Goal: Communication & Community: Answer question/provide support

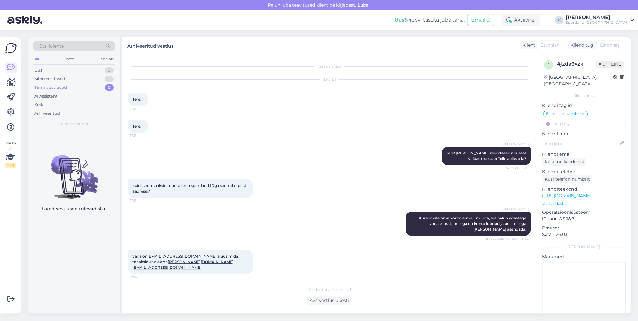
scroll to position [78, 0]
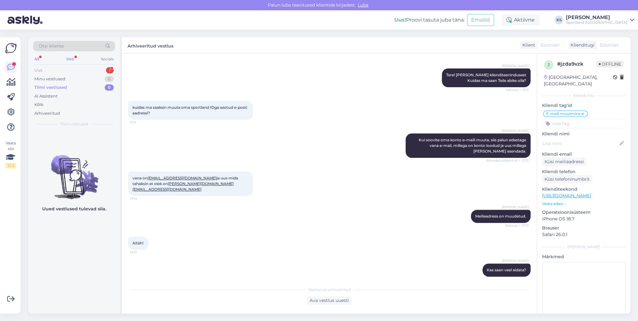
click at [98, 69] on div "Uus 1" at bounding box center [74, 70] width 82 height 9
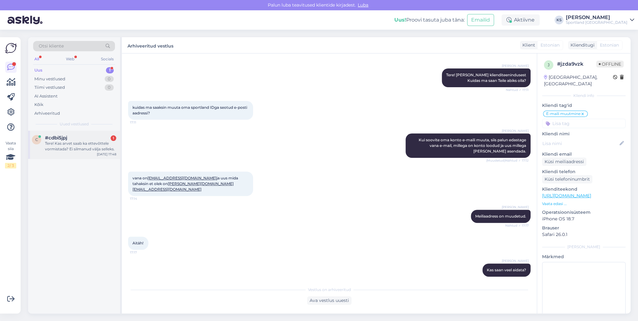
click at [73, 147] on div "Tere! Kas arvet saab ka ettevõttele vormistada? Ei silmanud välja selleks." at bounding box center [80, 146] width 71 height 11
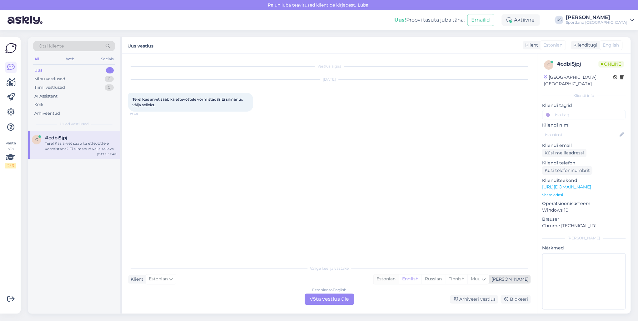
click at [399, 276] on div "Estonian" at bounding box center [386, 278] width 25 height 9
click at [336, 294] on div "Estonian to Estonian Võta vestlus üle" at bounding box center [329, 299] width 49 height 11
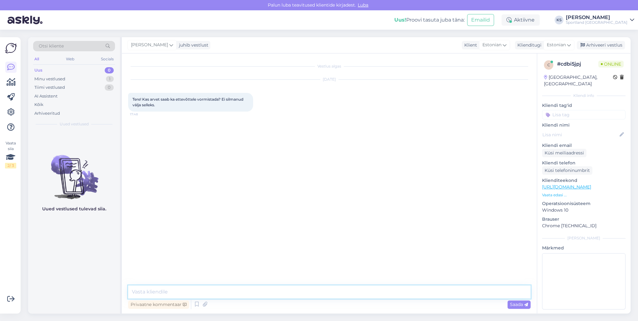
click at [346, 294] on textarea at bounding box center [329, 291] width 403 height 13
type textarea "Tere! [PERSON_NAME] klienditeenindusest"
click at [236, 296] on textarea at bounding box center [329, 291] width 403 height 13
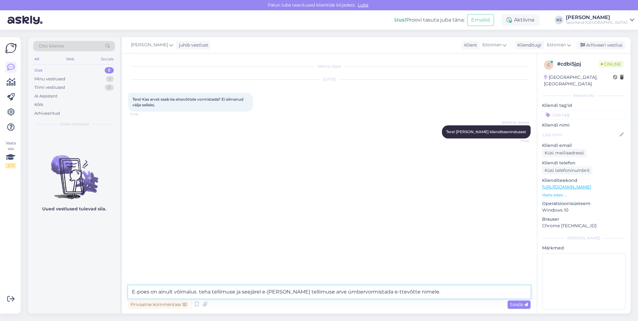
click at [366, 293] on textarea "E-poes on ainult võimalus teha tellimuse ja seejärel e-[PERSON_NAME] tellimuse …" at bounding box center [329, 291] width 403 height 13
click at [330, 292] on textarea "E-poes on ainult võimalus teha tellimuse ja seejärel e-[PERSON_NAME] tellimuse …" at bounding box center [329, 291] width 403 height 13
type textarea "E-poes on ainult võimalus teha tellimuse ja seejärel e-[PERSON_NAME] tellimuse …"
click at [422, 289] on textarea "E-poes on ainult võimalus teha tellimuse ja seejärel e-[PERSON_NAME] tellimuse …" at bounding box center [329, 291] width 403 height 13
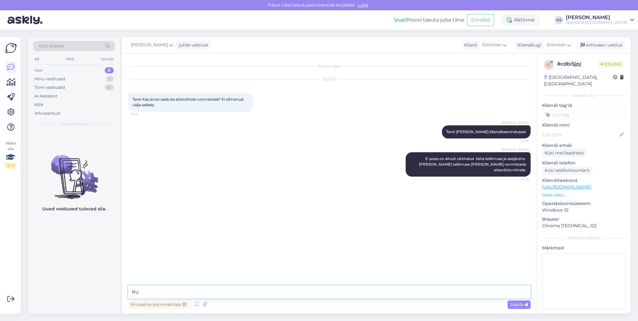
type textarea "K"
click at [580, 111] on input at bounding box center [583, 114] width 83 height 9
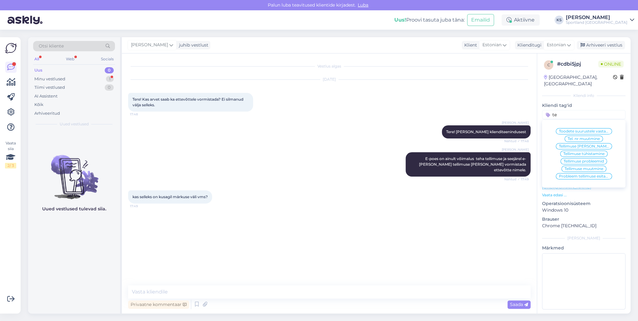
type input "t"
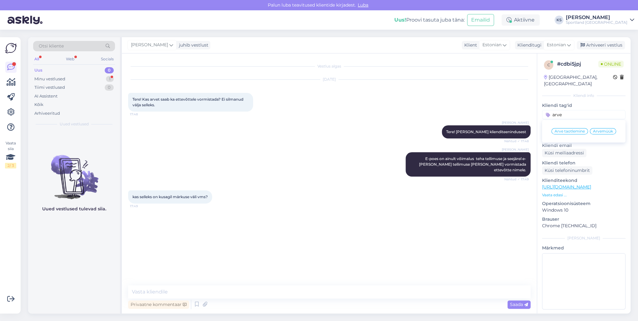
type input "arve"
click at [576, 129] on span "Arve taotlemine" at bounding box center [570, 131] width 30 height 4
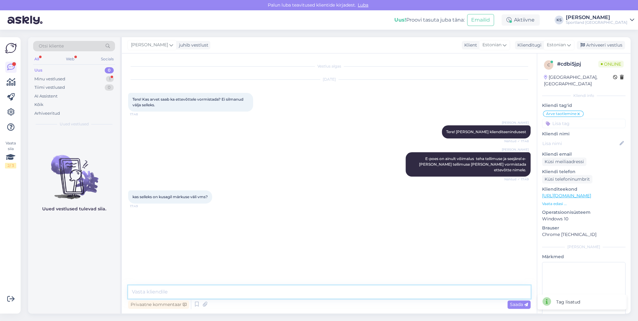
click at [230, 292] on textarea at bounding box center [329, 291] width 403 height 13
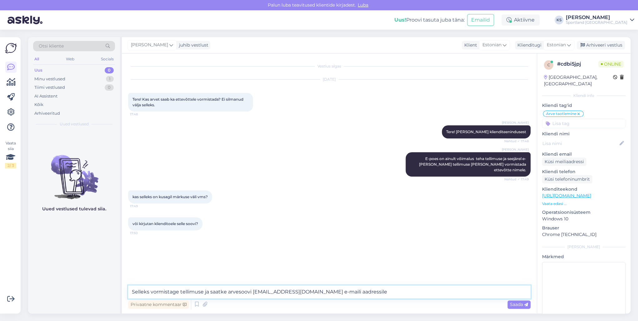
type textarea "Selleks vormistage tellimuse ja saatke arvesoovi [EMAIL_ADDRESS][DOMAIN_NAME] e…"
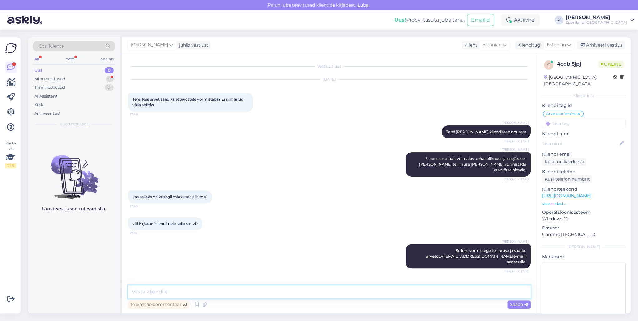
scroll to position [11, 0]
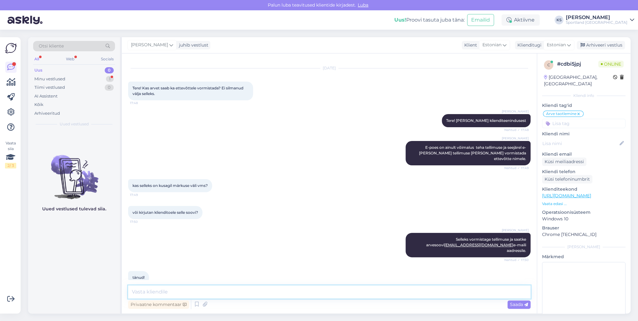
click at [175, 291] on textarea at bounding box center [329, 291] width 403 height 13
type textarea "Palun, kas ma saan teile hetkel veel abiks olla?"
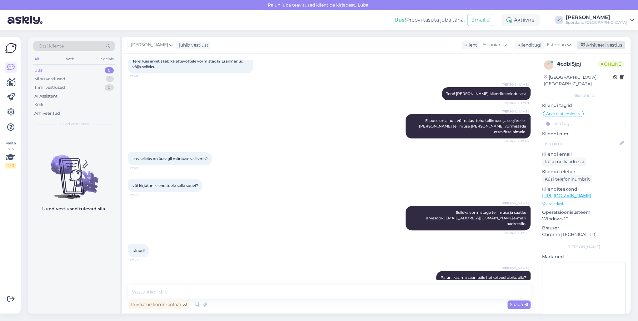
click at [596, 45] on div "Arhiveeri vestlus" at bounding box center [601, 45] width 48 height 8
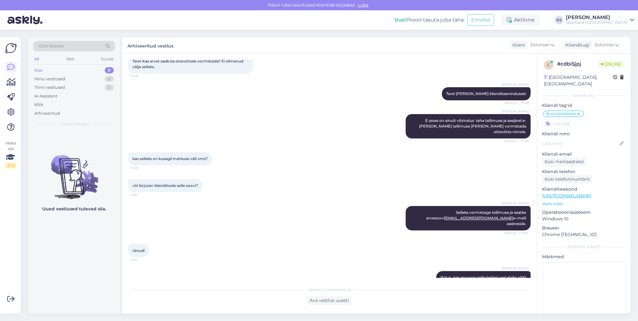
click at [365, 159] on div "kas selleks on kusagil märkuse väli vms? 17:49" at bounding box center [329, 158] width 403 height 27
click at [426, 120] on span "E-poes on ainult võimalus teha tellimuse ja seejärel e-[PERSON_NAME] tellimuse …" at bounding box center [473, 126] width 108 height 16
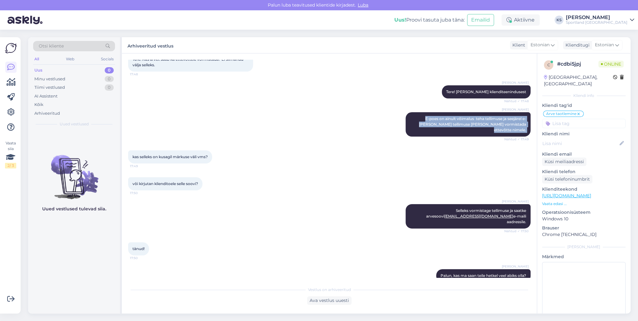
scroll to position [40, 0]
drag, startPoint x: 618, startPoint y: 17, endPoint x: 622, endPoint y: 23, distance: 7.7
click at [618, 17] on div "[PERSON_NAME]" at bounding box center [597, 17] width 62 height 5
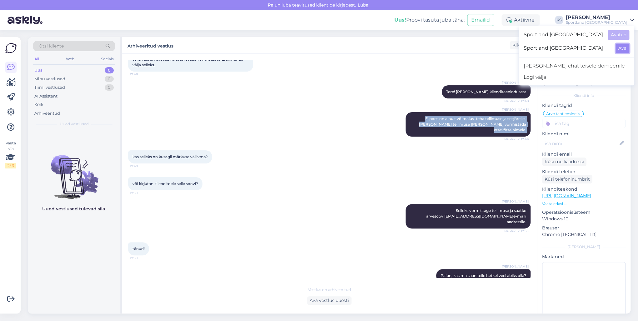
click at [627, 45] on button "Ava" at bounding box center [623, 48] width 14 height 10
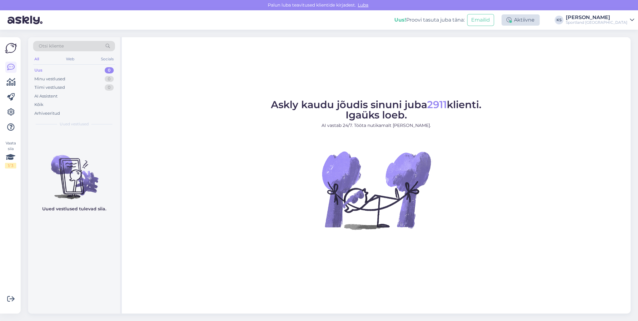
drag, startPoint x: 566, startPoint y: 19, endPoint x: 560, endPoint y: 25, distance: 8.8
click at [540, 19] on div "Aktiivne" at bounding box center [521, 19] width 38 height 11
click at [497, 47] on button "15 minutit" at bounding box center [483, 49] width 27 height 7
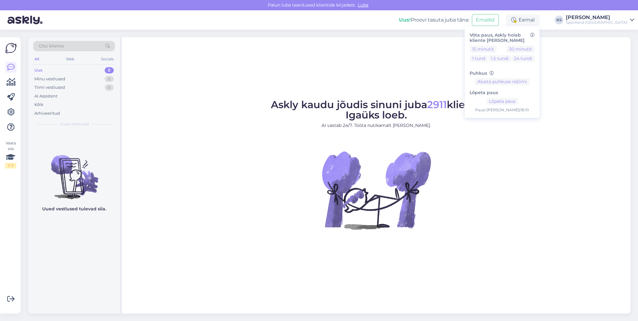
click at [623, 25] on div "Uus! Proovi tasuta [PERSON_NAME]: Emailid Eemal Võta paus, Askly hoiab kliente …" at bounding box center [319, 19] width 638 height 19
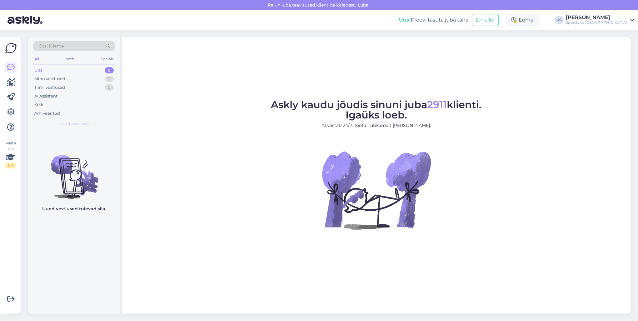
click at [621, 23] on div "Sportland [GEOGRAPHIC_DATA]" at bounding box center [597, 22] width 62 height 5
click at [622, 32] on button "Ava" at bounding box center [623, 35] width 14 height 10
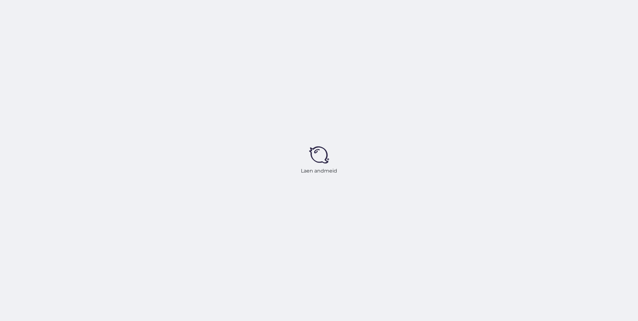
click at [549, 21] on div "Laen andmeid" at bounding box center [319, 160] width 638 height 321
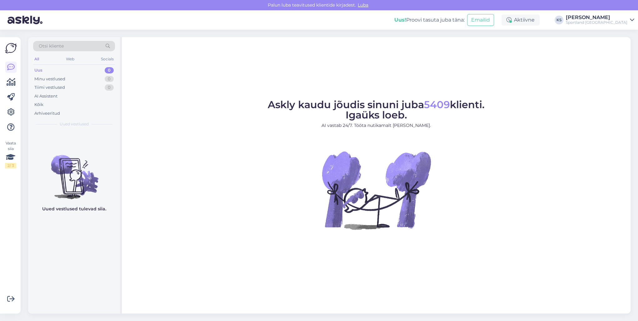
click at [540, 20] on div "Aktiivne" at bounding box center [521, 19] width 38 height 11
click at [518, 45] on div "Võta paus, Askly hoiab kliente [PERSON_NAME] 15 minutit 30 minutit 1 tund 1.5 t…" at bounding box center [502, 58] width 75 height 64
click at [525, 47] on div "15 minutit 30 minutit 1 tund 1.5 tundi 24 tundi" at bounding box center [502, 55] width 65 height 19
click at [497, 48] on button "15 minutit" at bounding box center [483, 49] width 27 height 7
